Goal: Task Accomplishment & Management: Complete application form

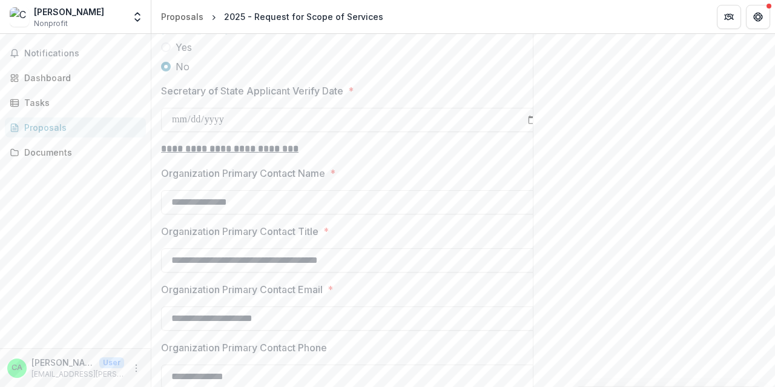
scroll to position [1271, 0]
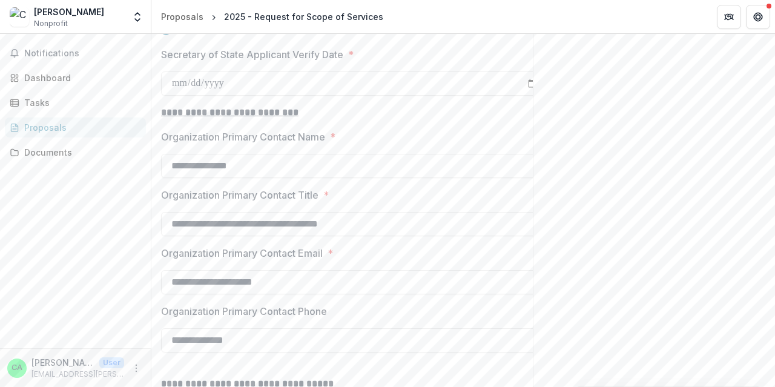
click at [619, 182] on div "Send comments or questions to [US_STATE] Foundation for Health in the box below…" at bounding box center [654, 126] width 242 height 2726
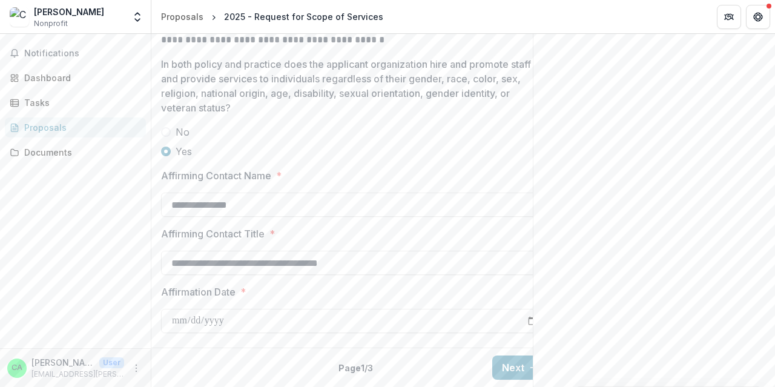
scroll to position [21, 0]
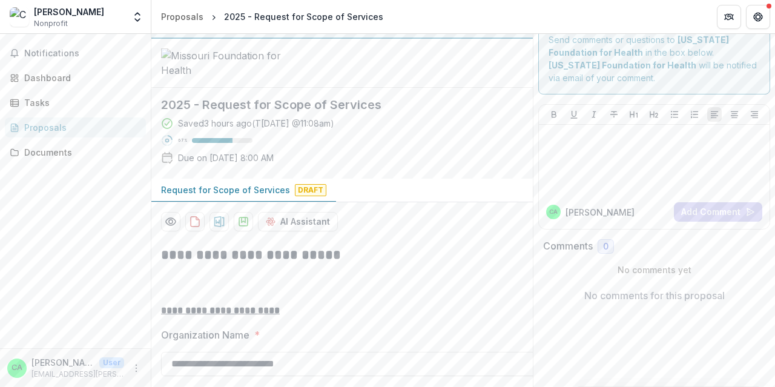
click at [43, 11] on div "[PERSON_NAME]" at bounding box center [69, 11] width 70 height 13
click at [38, 22] on span "Nonprofit" at bounding box center [51, 23] width 34 height 11
click at [15, 12] on img at bounding box center [19, 16] width 19 height 19
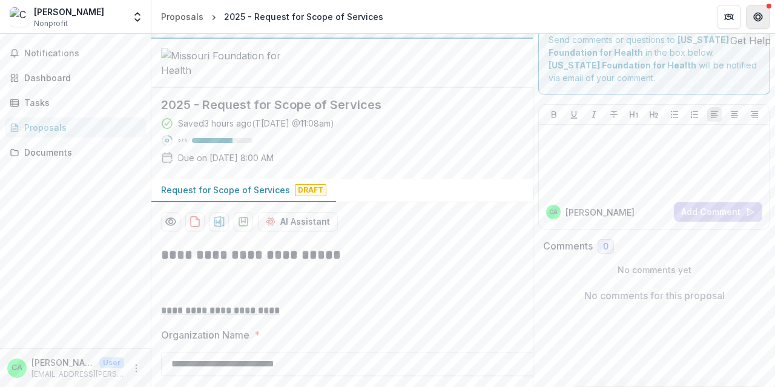
click at [760, 18] on icon "Get Help" at bounding box center [758, 17] width 10 height 10
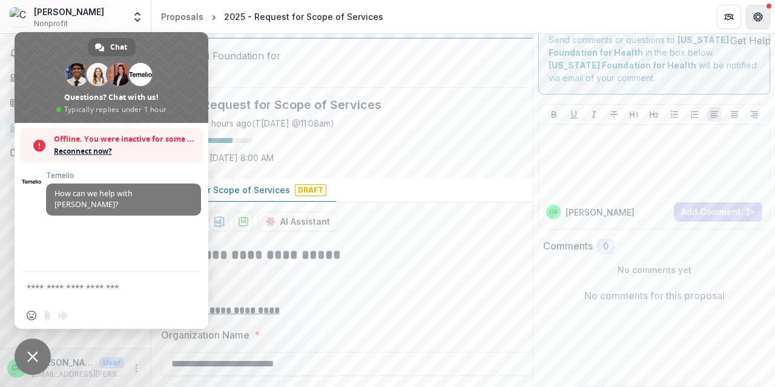
click at [761, 22] on button "Get Help" at bounding box center [758, 17] width 24 height 24
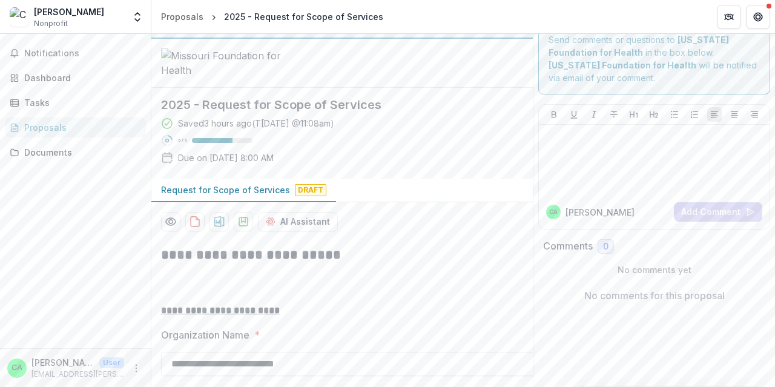
scroll to position [0, 0]
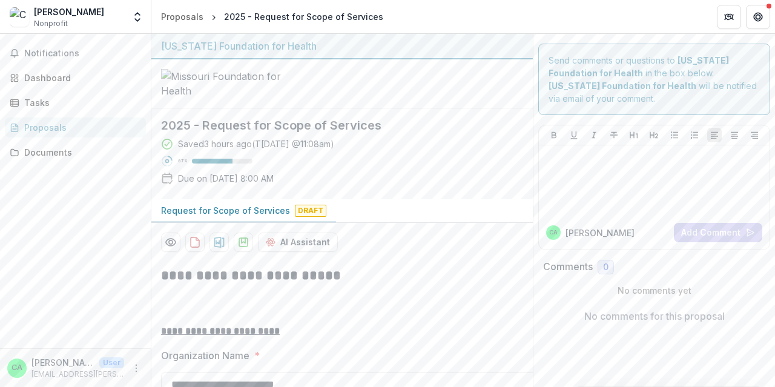
click at [39, 128] on div "Proposals" at bounding box center [80, 127] width 112 height 13
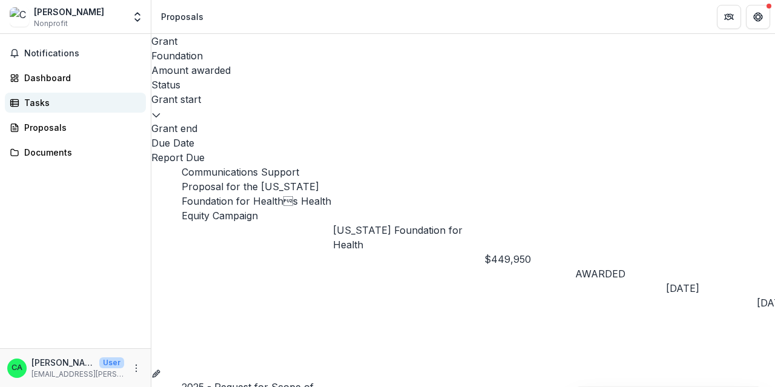
click at [35, 102] on div "Tasks" at bounding box center [80, 102] width 112 height 13
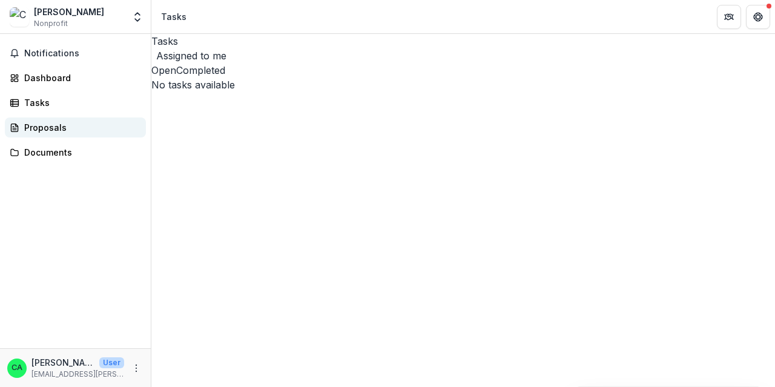
click at [37, 124] on div "Proposals" at bounding box center [80, 127] width 112 height 13
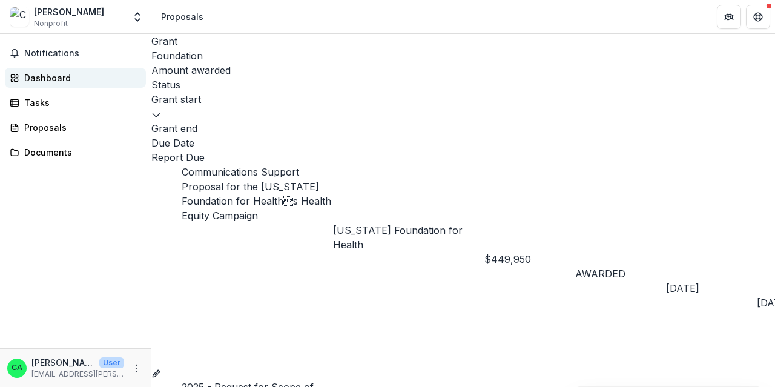
click at [39, 77] on div "Dashboard" at bounding box center [80, 77] width 112 height 13
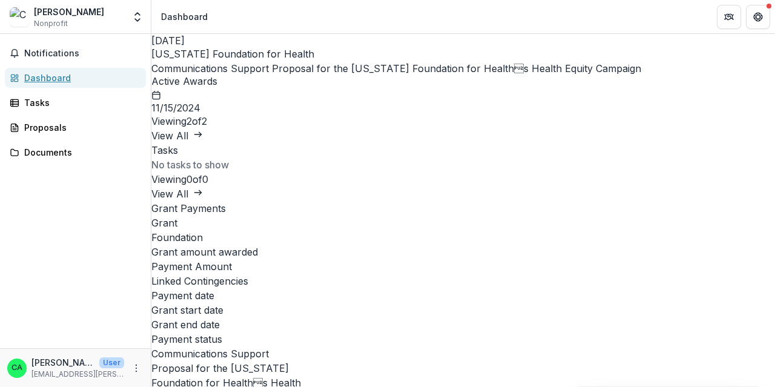
scroll to position [303, 0]
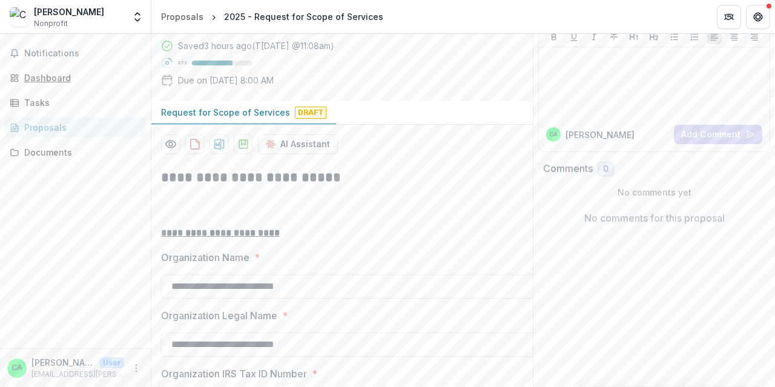
scroll to position [121, 0]
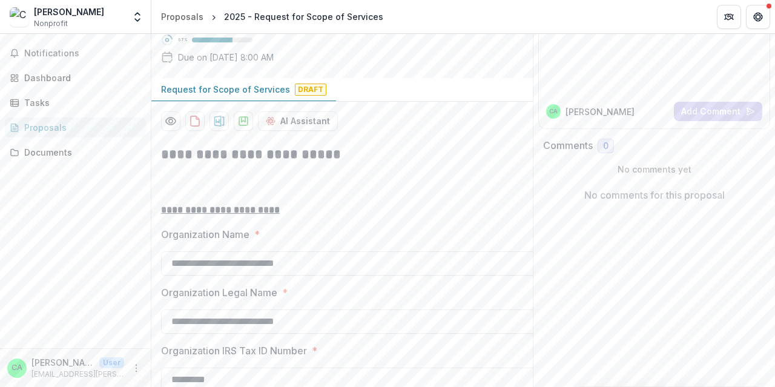
click at [270, 96] on p "Request for Scope of Services" at bounding box center [225, 89] width 129 height 13
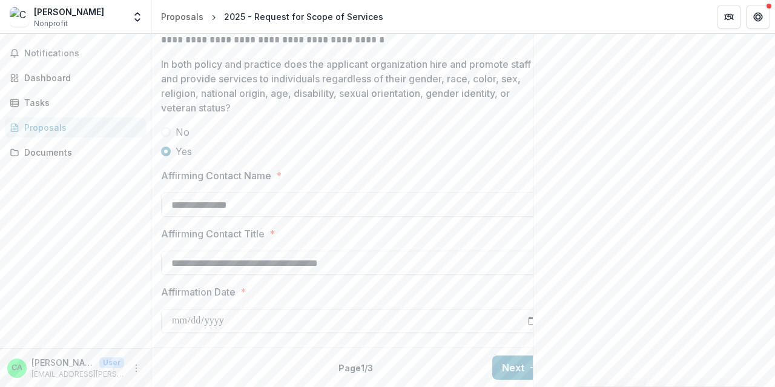
scroll to position [2473, 0]
click at [511, 355] on button "Next" at bounding box center [520, 367] width 56 height 24
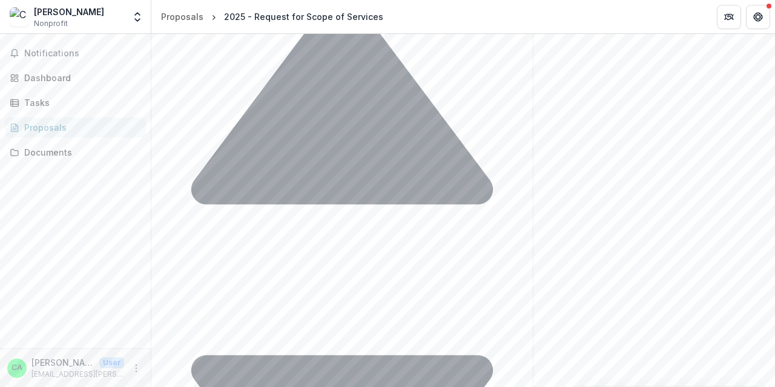
scroll to position [536, 0]
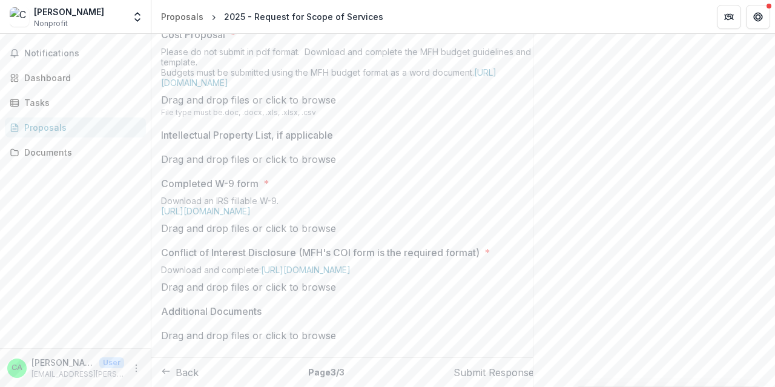
scroll to position [812, 0]
click at [199, 365] on button "Back" at bounding box center [180, 372] width 38 height 15
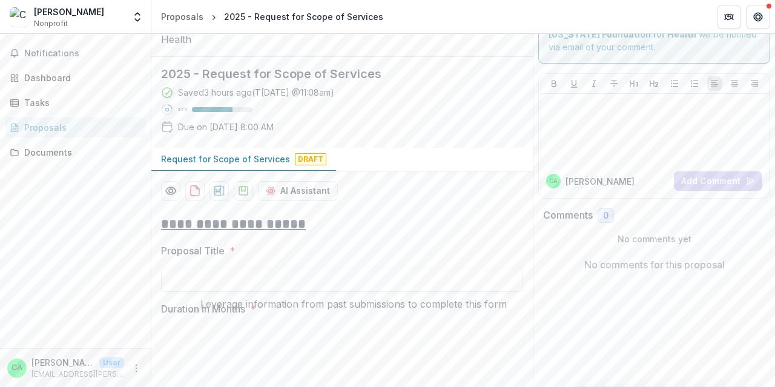
scroll to position [112, 0]
